Goal: Information Seeking & Learning: Learn about a topic

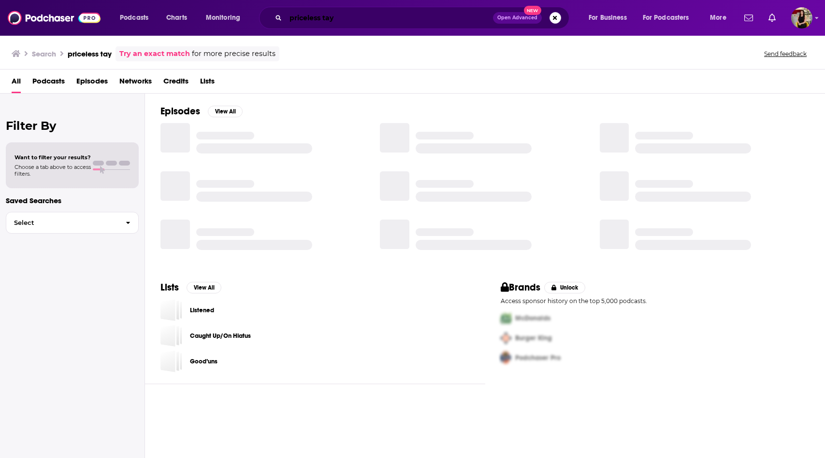
click at [360, 16] on input "priceless tay" at bounding box center [388, 17] width 207 height 15
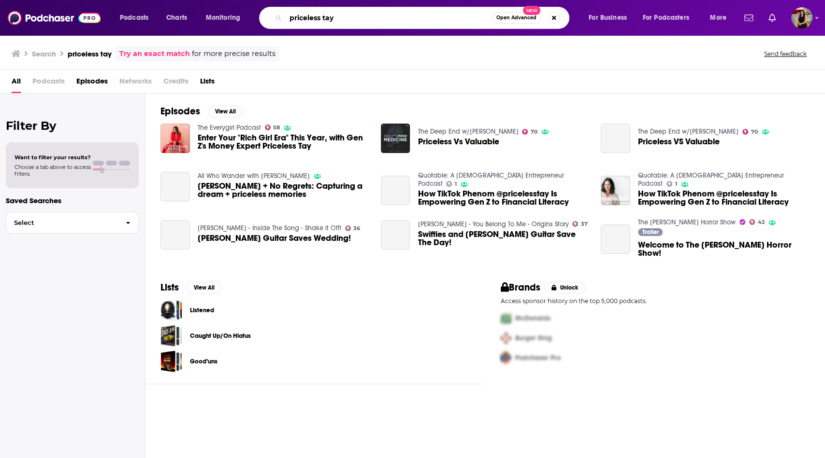
drag, startPoint x: 360, startPoint y: 17, endPoint x: 261, endPoint y: 20, distance: 98.6
click at [261, 20] on div "priceless tay Open Advanced New" at bounding box center [414, 18] width 310 height 22
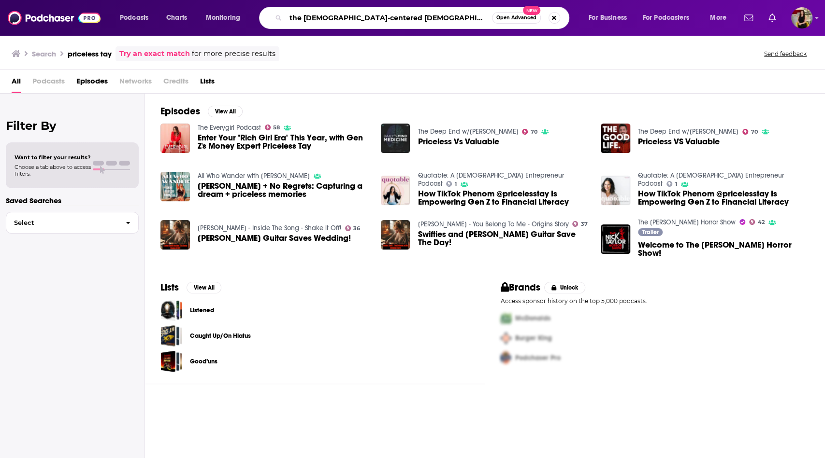
type input "the [DEMOGRAPHIC_DATA]-centered [DEMOGRAPHIC_DATA]"
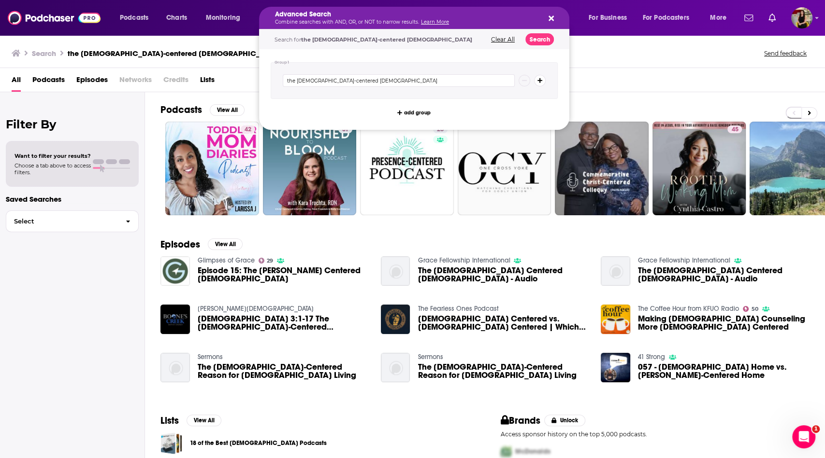
click at [554, 19] on div "Advanced Search Combine searches with AND, OR, or NOT to narrow results. Learn …" at bounding box center [414, 18] width 310 height 22
click at [552, 20] on icon "Search podcasts, credits, & more..." at bounding box center [550, 18] width 5 height 5
click at [549, 19] on icon "Search podcasts, credits, & more..." at bounding box center [550, 18] width 5 height 5
click at [554, 18] on div "Advanced Search Combine searches with AND, OR, or NOT to narrow results. Learn …" at bounding box center [414, 18] width 310 height 22
click at [551, 16] on icon "Search podcasts, credits, & more..." at bounding box center [550, 18] width 5 height 5
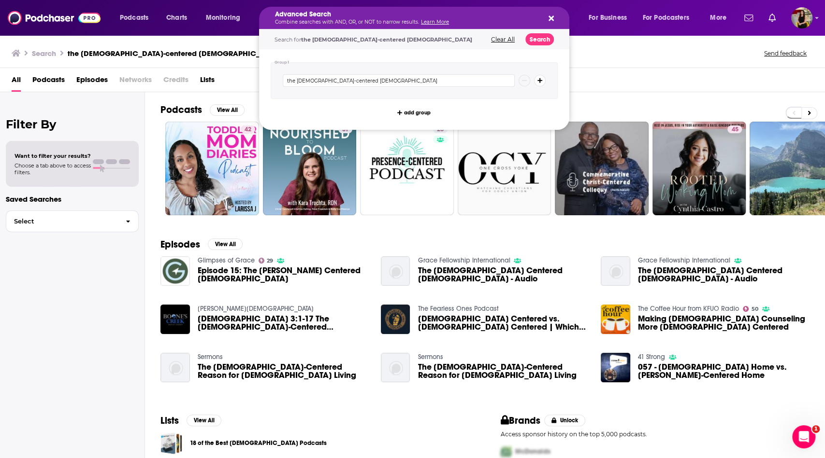
click at [499, 38] on button "Clear All" at bounding box center [502, 39] width 29 height 7
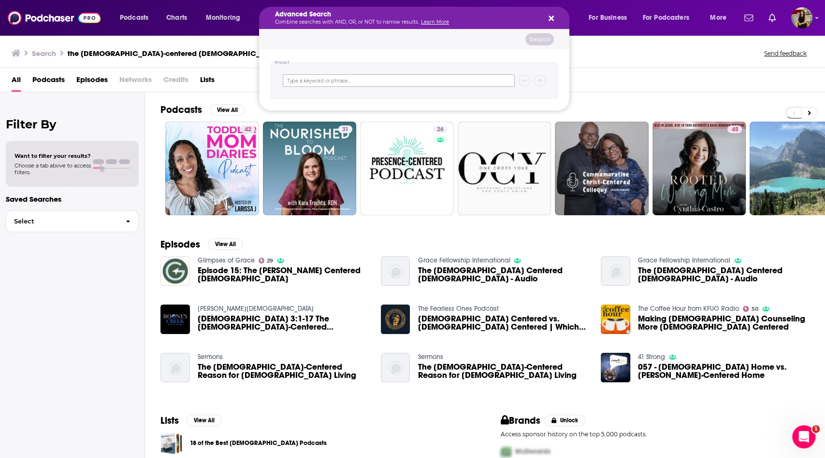
click at [375, 75] on input "Search podcasts, credits, & more..." at bounding box center [399, 80] width 232 height 13
click at [553, 18] on div "Advanced Search Combine searches with AND, OR, or NOT to narrow results. Learn …" at bounding box center [414, 18] width 310 height 22
click at [550, 17] on icon "Search podcasts, credits, & more..." at bounding box center [550, 18] width 5 height 5
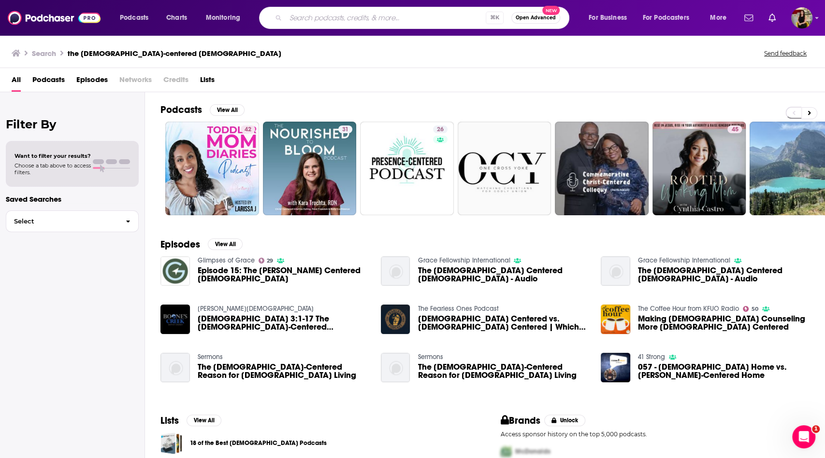
click at [384, 16] on input "Search podcasts, credits, & more..." at bounding box center [385, 17] width 200 height 15
type input "The [DEMOGRAPHIC_DATA]-centered single"
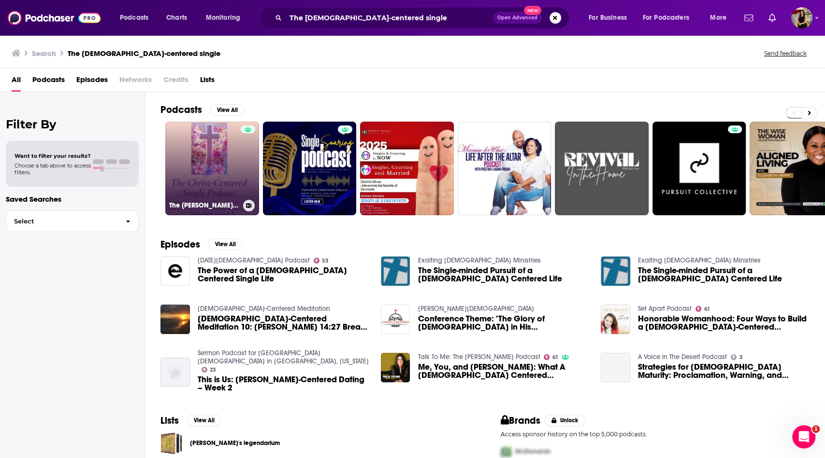
click at [224, 168] on link "The [PERSON_NAME]-Centered Single Podcast" at bounding box center [212, 169] width 94 height 94
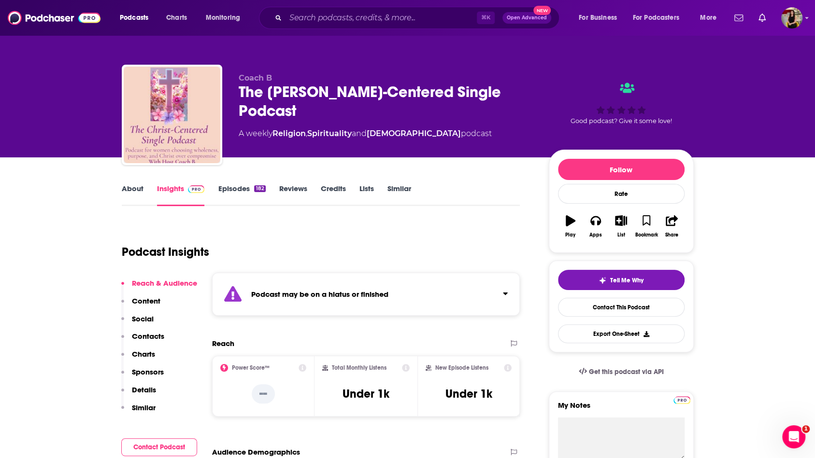
click at [244, 198] on link "Episodes 182" at bounding box center [241, 195] width 47 height 22
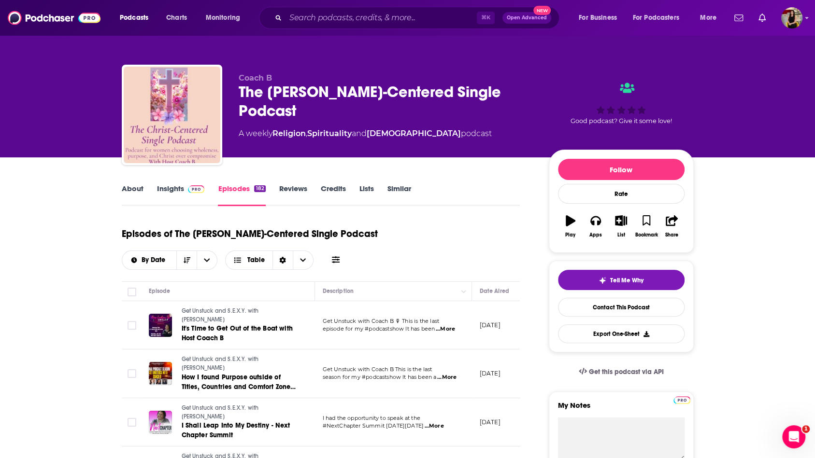
click at [157, 190] on link "Insights" at bounding box center [181, 195] width 48 height 22
